Goal: Information Seeking & Learning: Check status

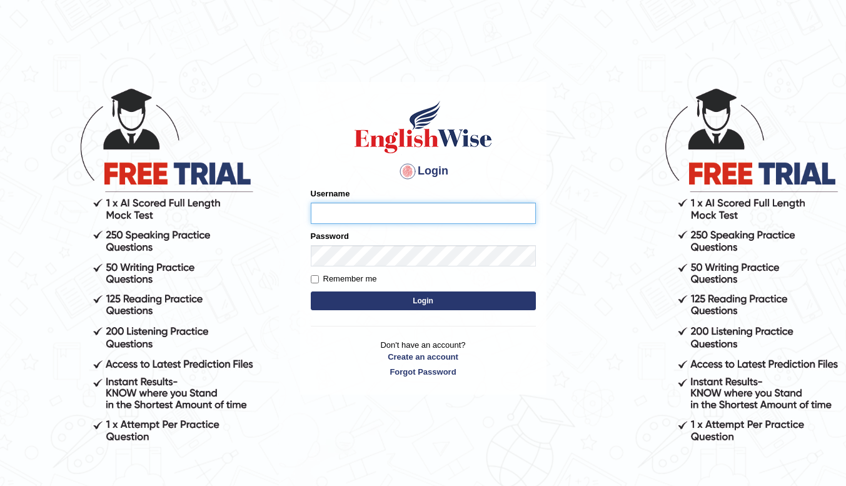
type input "nora_parramatta"
click at [415, 302] on button "Login" at bounding box center [423, 300] width 225 height 19
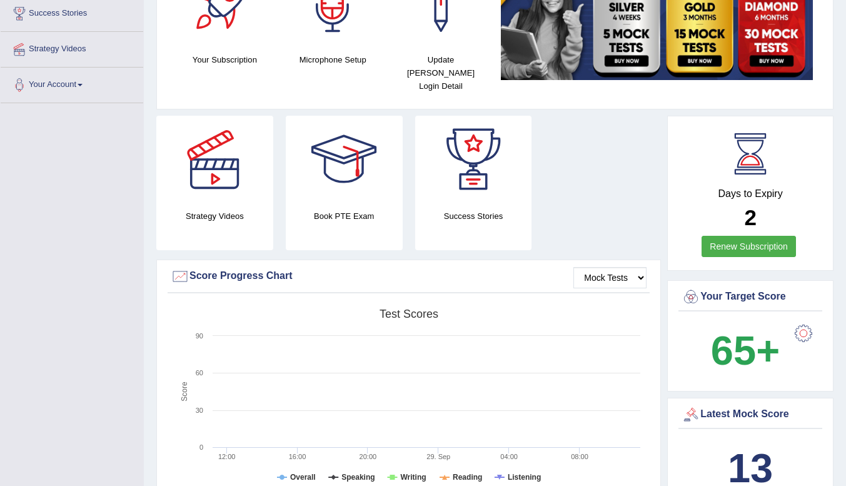
scroll to position [125, 0]
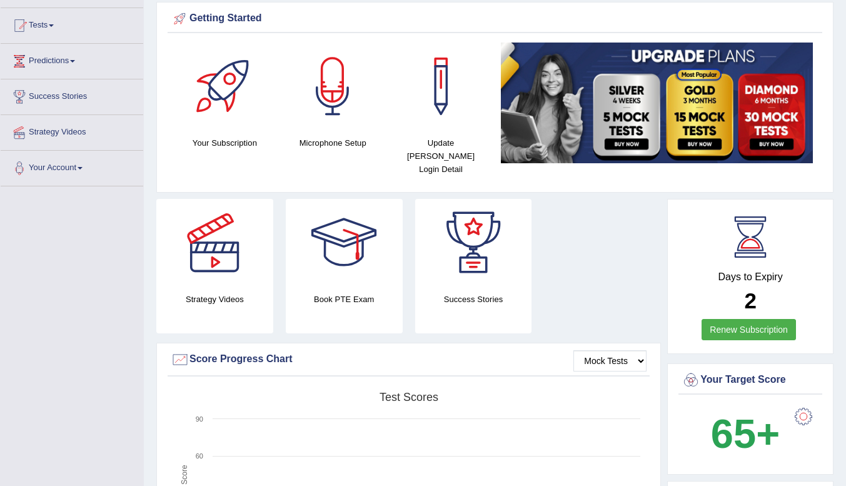
click at [697, 107] on img at bounding box center [657, 103] width 312 height 121
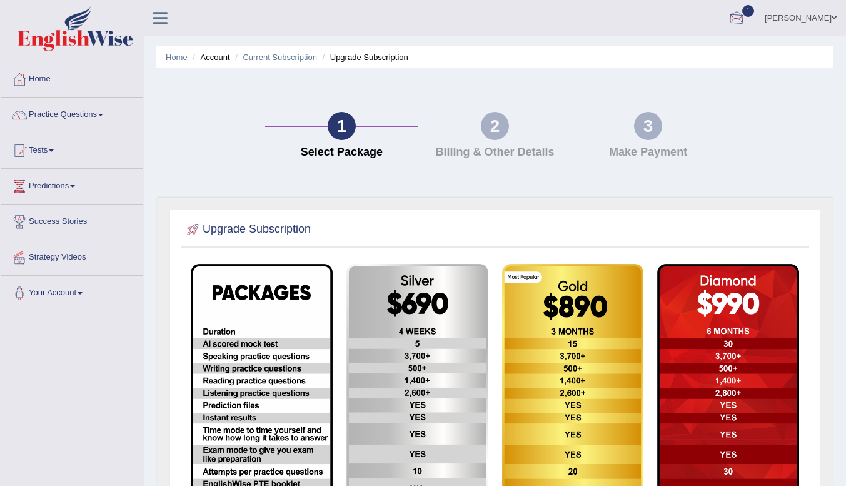
click at [746, 10] on div at bounding box center [736, 18] width 19 height 19
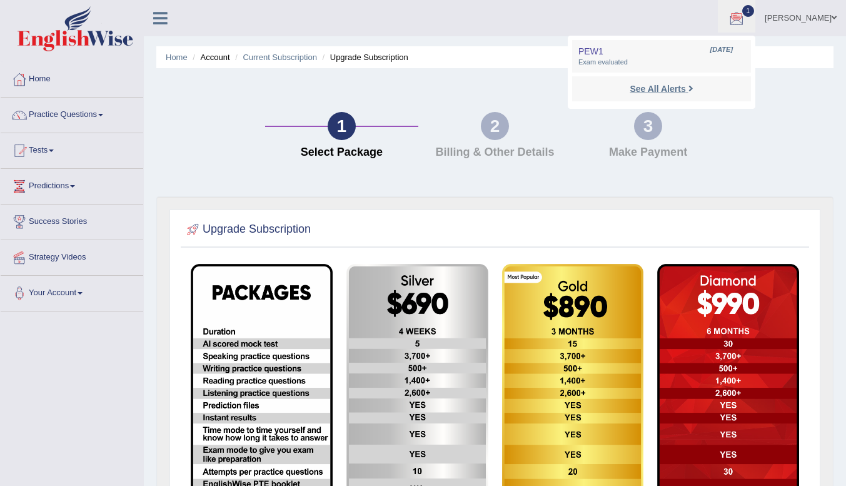
click at [673, 92] on strong "See All Alerts" at bounding box center [658, 89] width 56 height 10
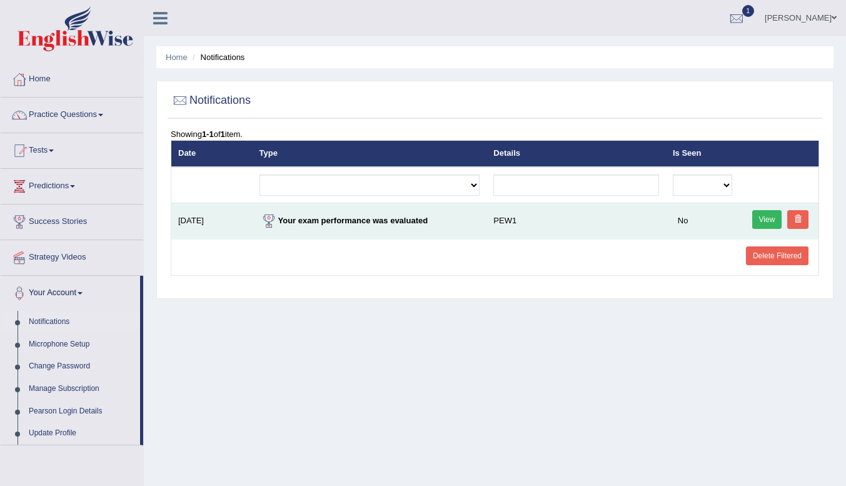
click at [775, 215] on link "View" at bounding box center [767, 219] width 30 height 19
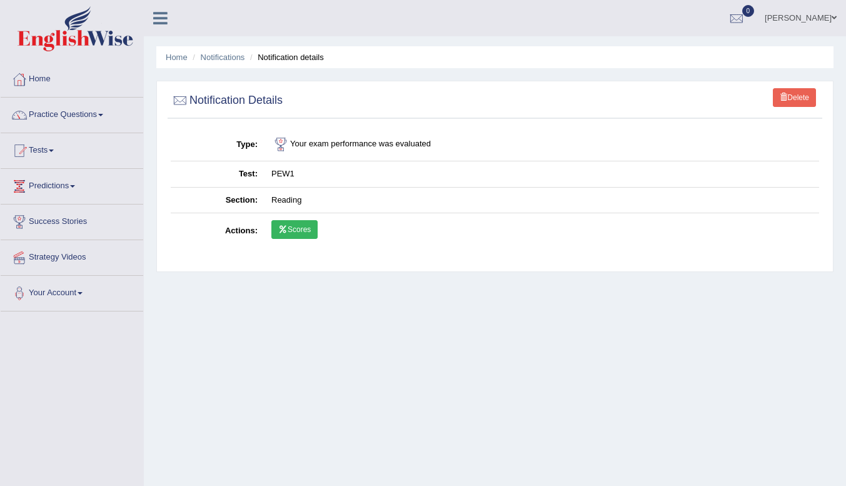
click at [294, 232] on link "Scores" at bounding box center [294, 229] width 46 height 19
click at [37, 77] on link "Home" at bounding box center [72, 77] width 143 height 31
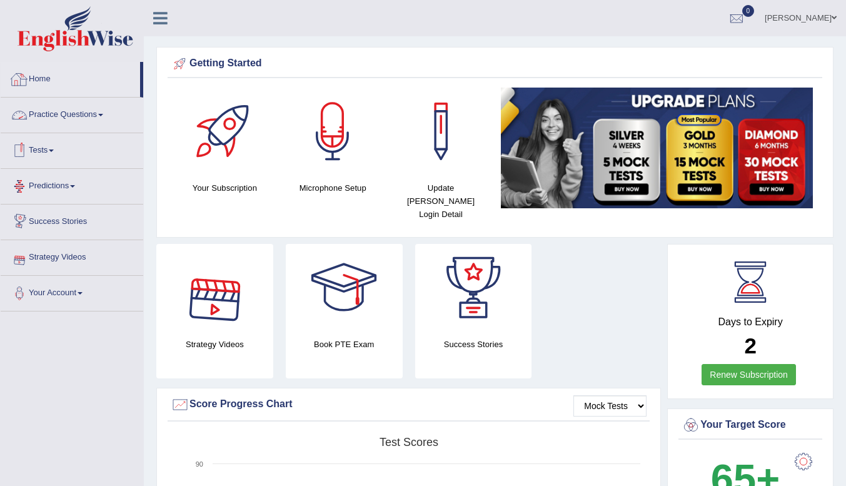
click at [31, 71] on link "Home" at bounding box center [70, 77] width 139 height 31
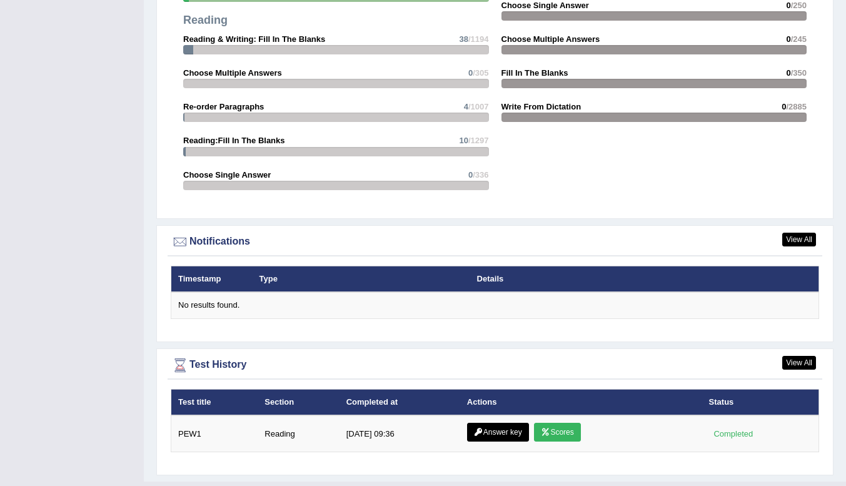
scroll to position [1325, 0]
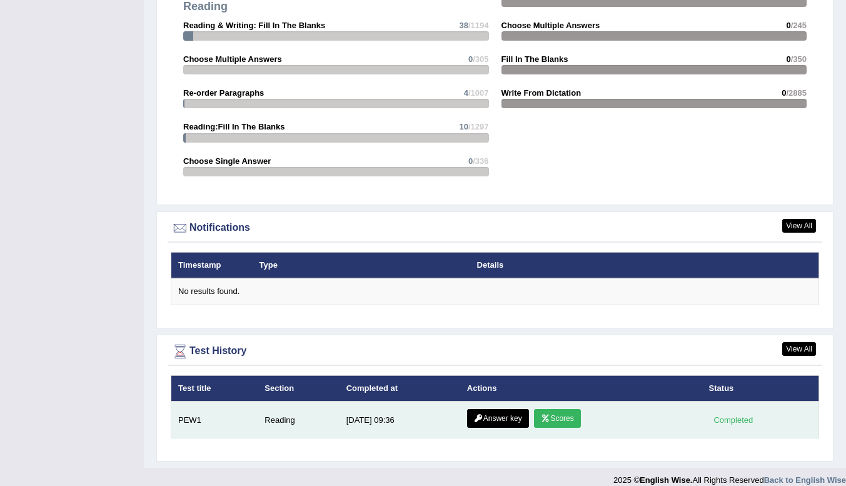
click at [481, 409] on link "Answer key" at bounding box center [498, 418] width 62 height 19
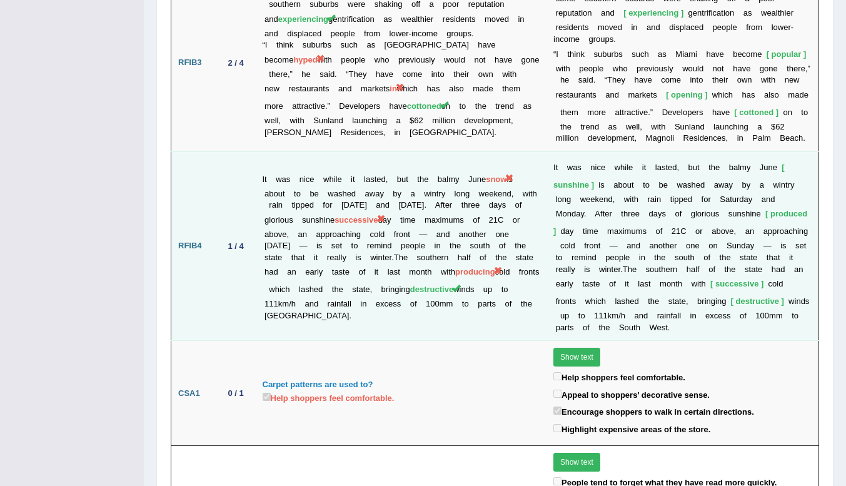
scroll to position [2497, 0]
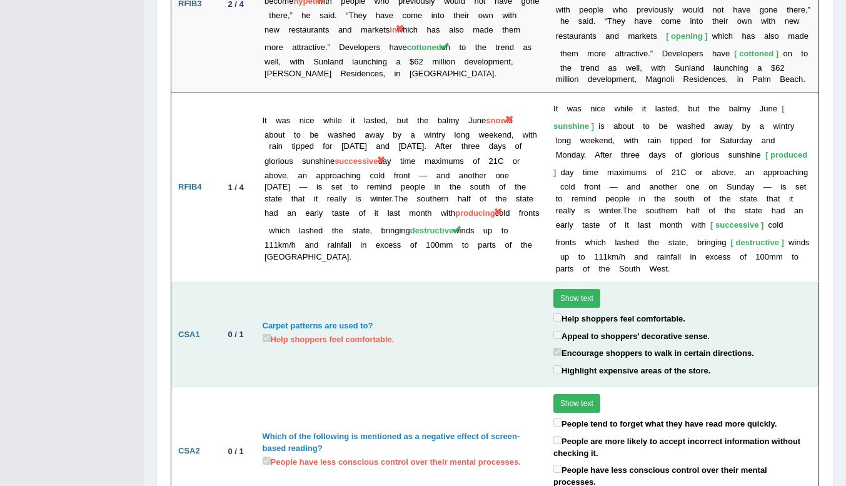
click at [571, 289] on button "Show text" at bounding box center [576, 298] width 47 height 19
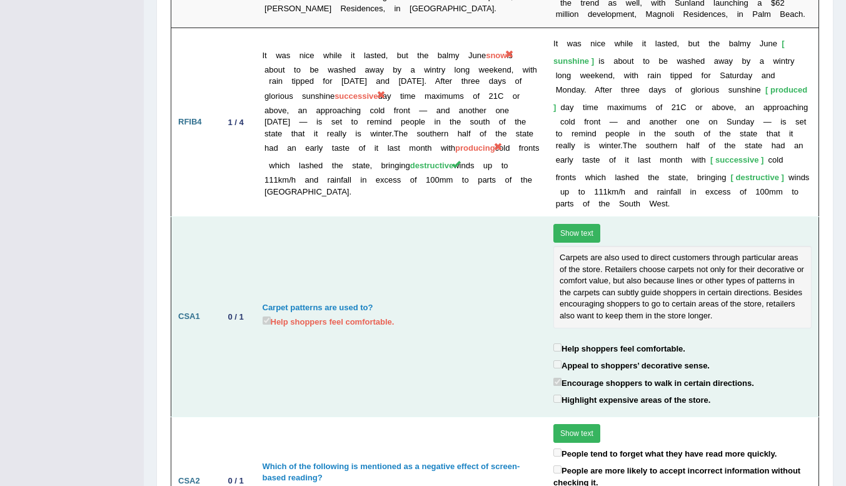
scroll to position [2592, 0]
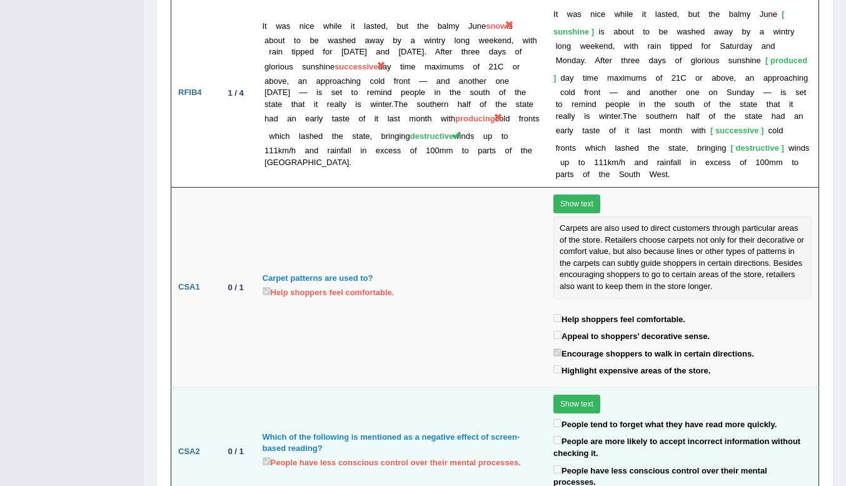
click at [571, 394] on button "Show text" at bounding box center [576, 403] width 47 height 19
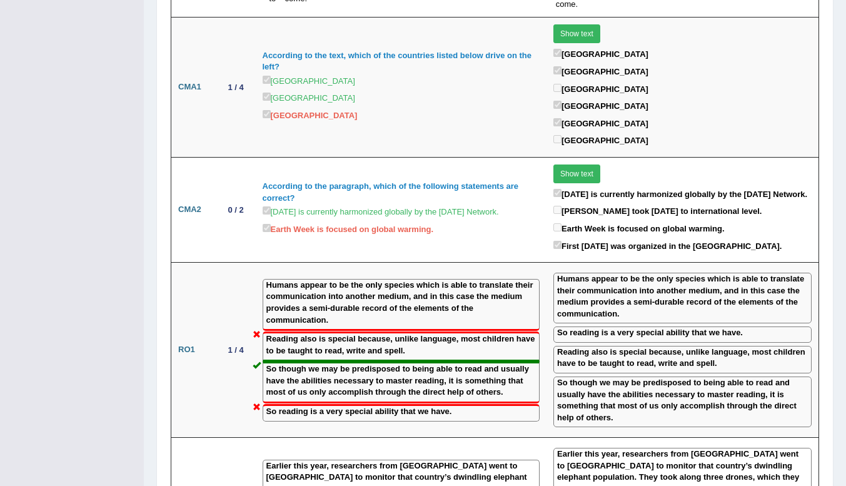
scroll to position [1417, 0]
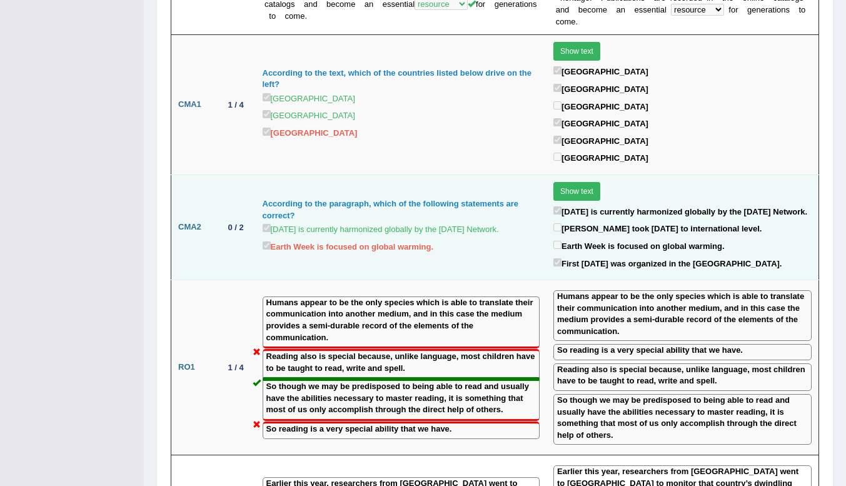
click at [575, 182] on button "Show text" at bounding box center [576, 191] width 47 height 19
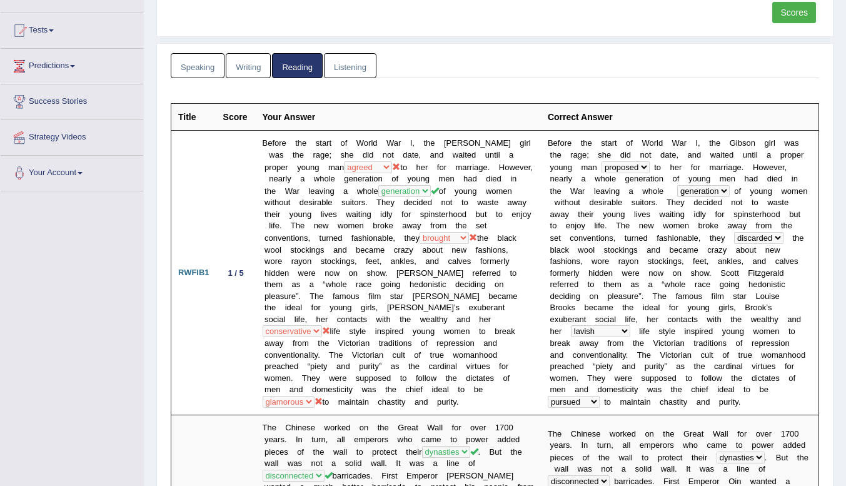
scroll to position [0, 0]
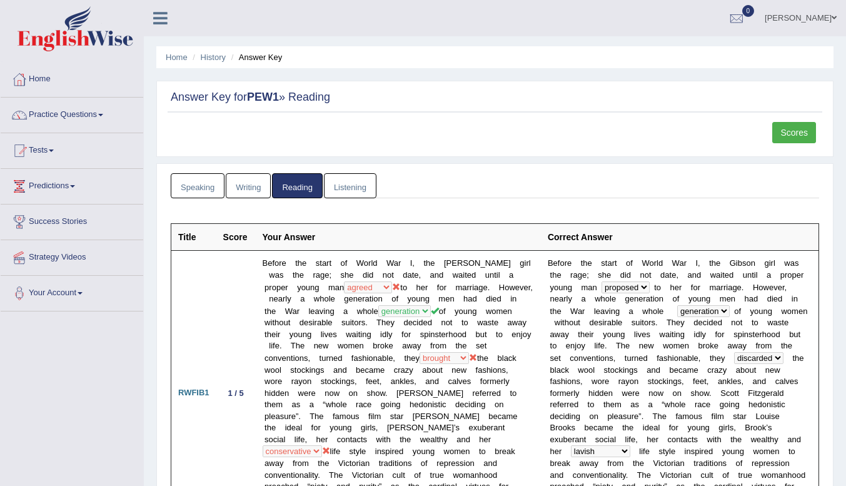
click at [204, 194] on link "Speaking" at bounding box center [198, 186] width 54 height 26
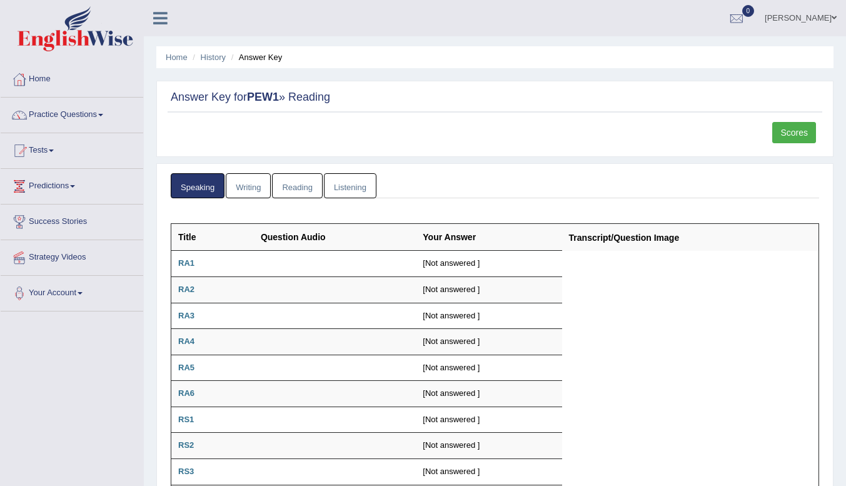
click at [245, 179] on link "Writing" at bounding box center [248, 186] width 45 height 26
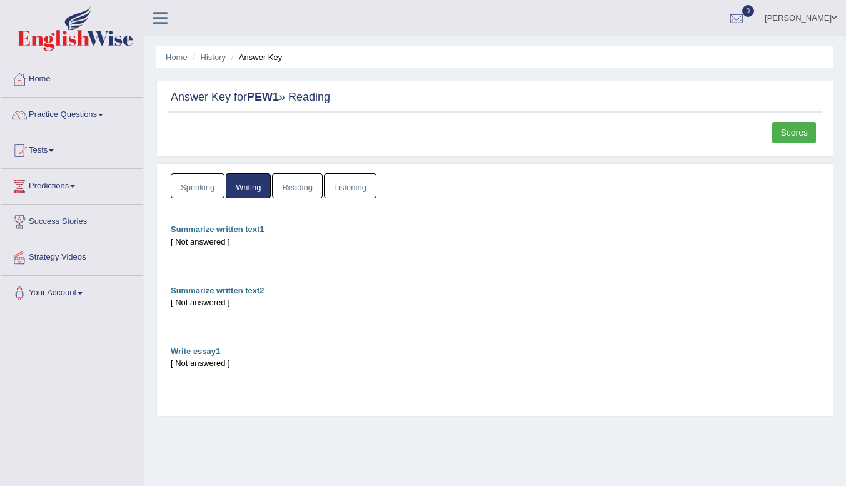
click at [304, 188] on link "Reading" at bounding box center [297, 186] width 50 height 26
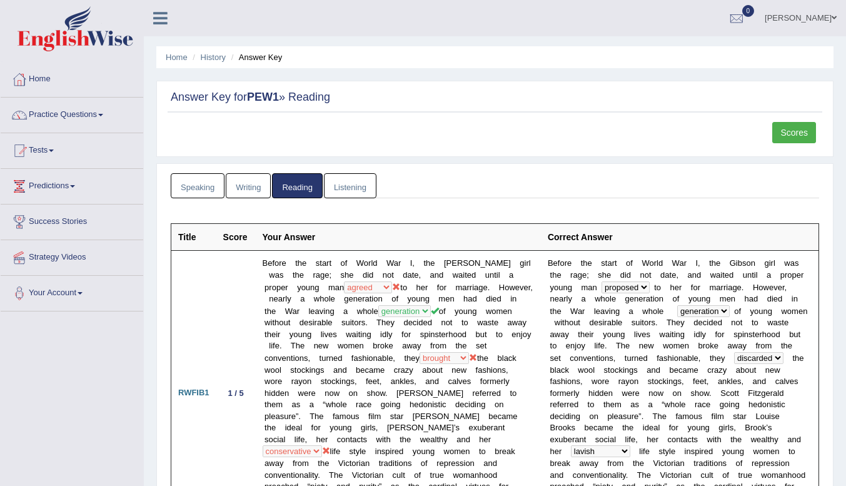
click at [342, 189] on link "Listening" at bounding box center [350, 186] width 53 height 26
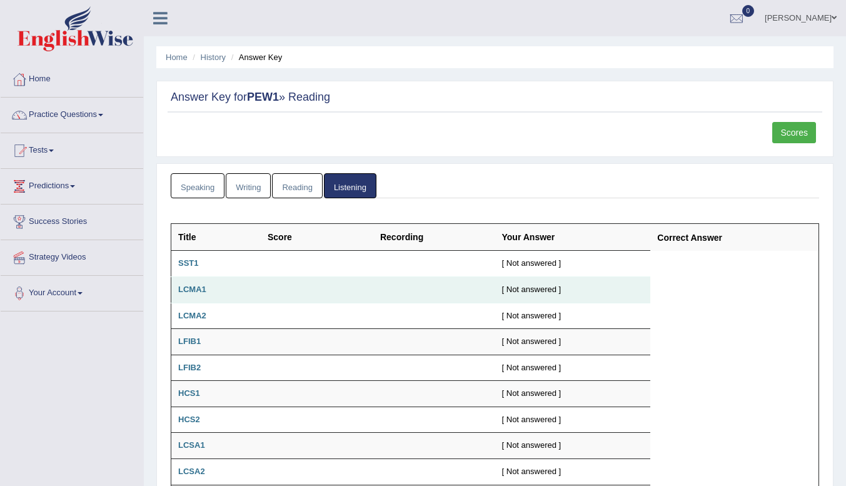
click at [178, 292] on td "LCMA1" at bounding box center [215, 290] width 89 height 26
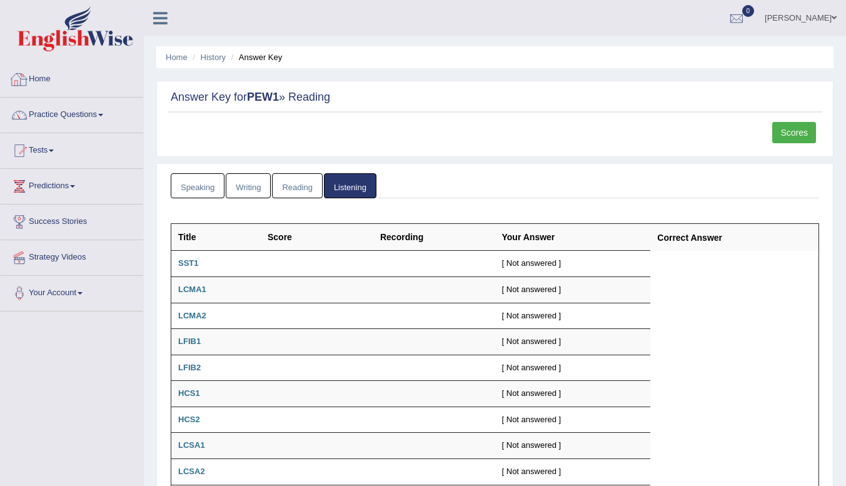
drag, startPoint x: 21, startPoint y: 69, endPoint x: 37, endPoint y: 70, distance: 15.7
click at [21, 69] on link "Home" at bounding box center [72, 77] width 143 height 31
